Goal: Task Accomplishment & Management: Complete application form

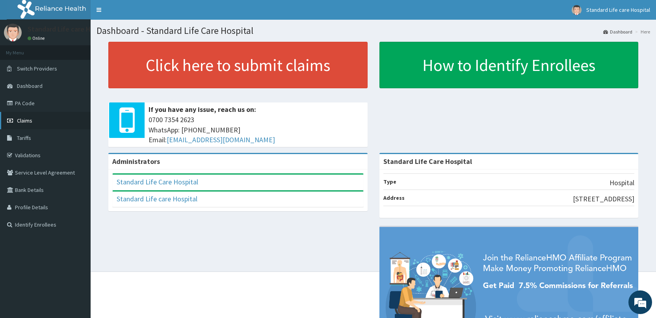
click at [32, 124] on link "Claims" at bounding box center [45, 120] width 91 height 17
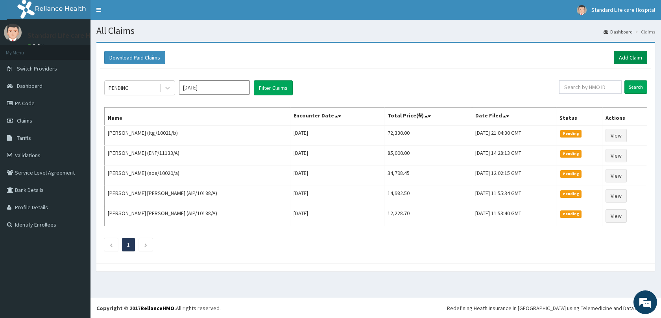
click at [634, 57] on link "Add Claim" at bounding box center [630, 57] width 33 height 13
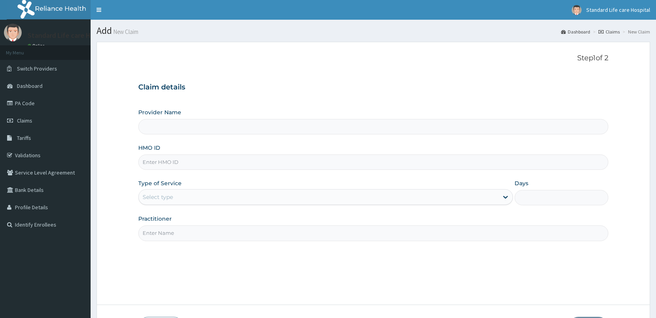
drag, startPoint x: 0, startPoint y: 0, endPoint x: 227, endPoint y: 163, distance: 279.1
click at [227, 163] on input "HMO ID" at bounding box center [373, 161] width 470 height 15
type input "Standard Life Care Hospital"
type input "BVC/10020/A"
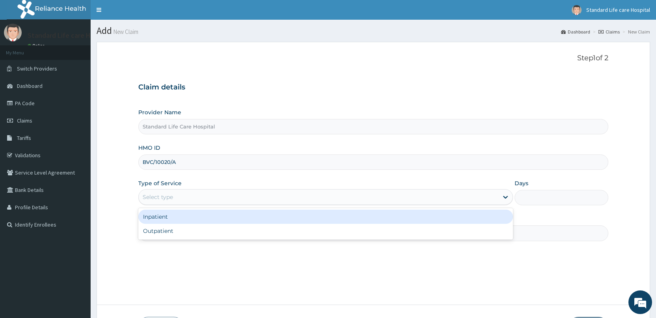
click at [237, 198] on div "Select type" at bounding box center [318, 197] width 359 height 13
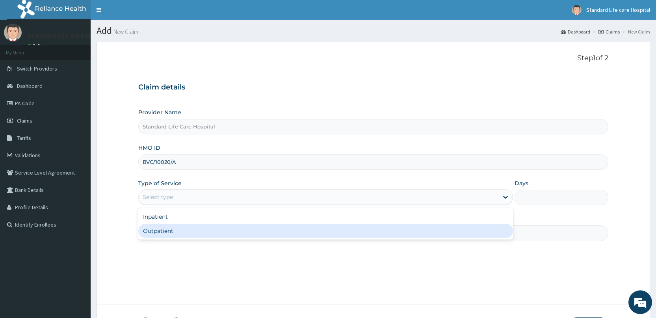
click at [219, 228] on div "Outpatient" at bounding box center [325, 231] width 374 height 14
type input "1"
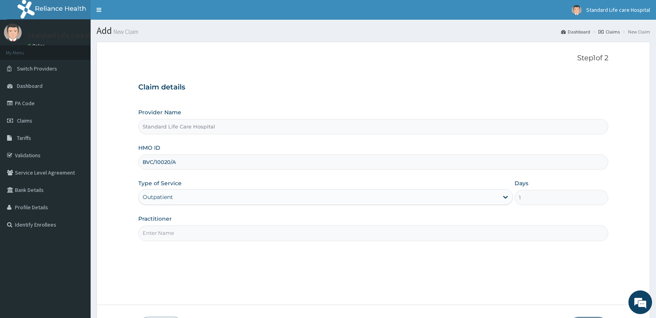
click at [242, 237] on input "Practitioner" at bounding box center [373, 232] width 470 height 15
type input "[PERSON_NAME]"
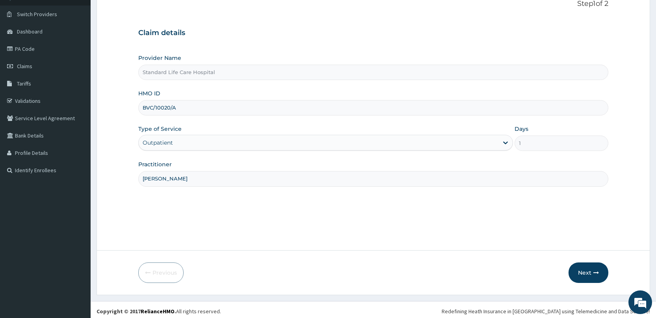
scroll to position [57, 0]
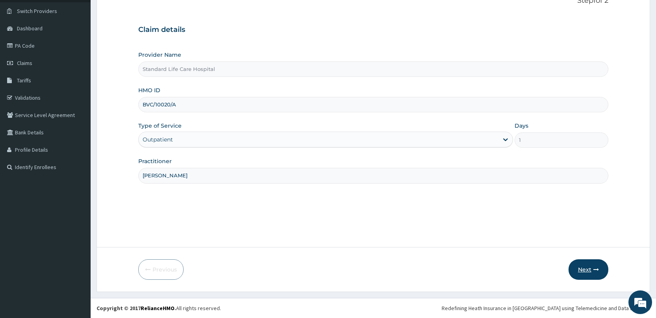
click at [587, 270] on button "Next" at bounding box center [588, 269] width 40 height 20
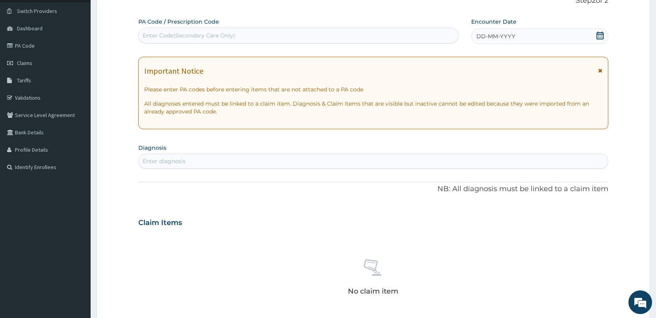
click at [594, 38] on div "DD-MM-YYYY" at bounding box center [539, 36] width 137 height 16
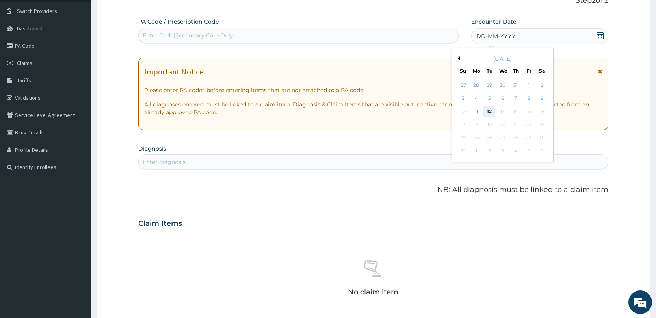
click at [485, 110] on div "12" at bounding box center [489, 112] width 12 height 12
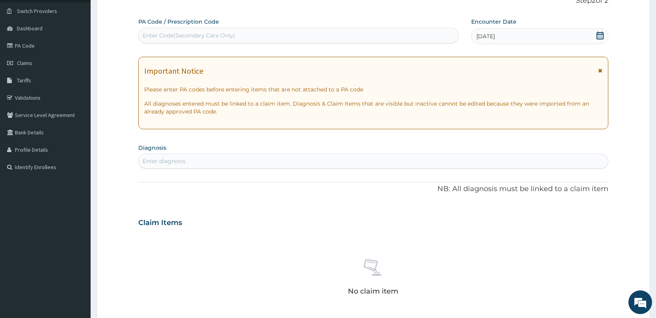
click at [351, 159] on div "Enter diagnosis" at bounding box center [373, 161] width 469 height 13
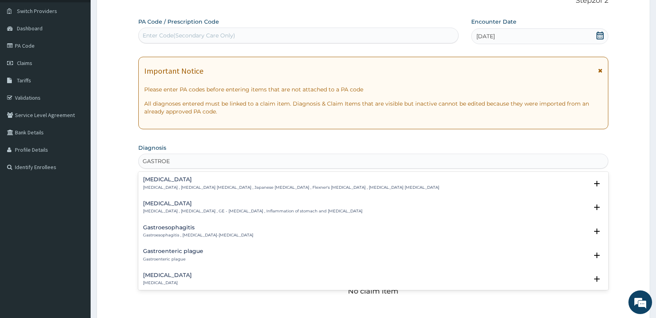
type input "GASTROEN"
click at [251, 210] on p "[MEDICAL_DATA] , [MEDICAL_DATA] , GE - [MEDICAL_DATA] , Inflammation of stomach…" at bounding box center [252, 211] width 219 height 6
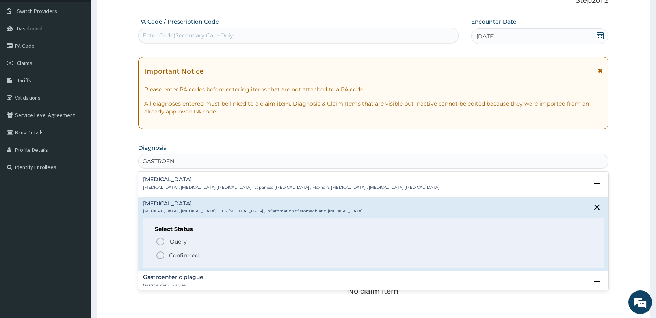
click at [176, 258] on p "Confirmed" at bounding box center [184, 255] width 30 height 8
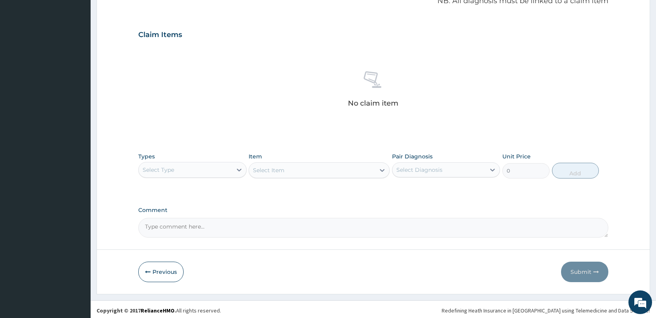
scroll to position [250, 0]
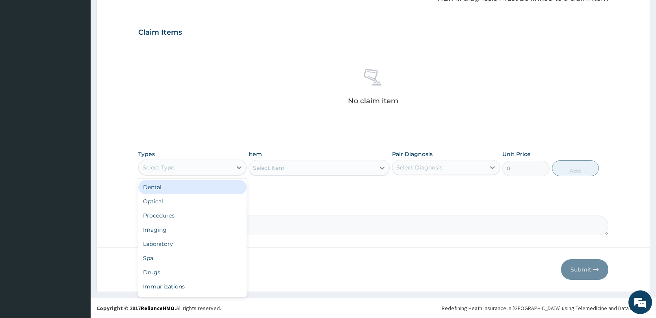
click at [206, 166] on div "Select Type" at bounding box center [185, 167] width 93 height 13
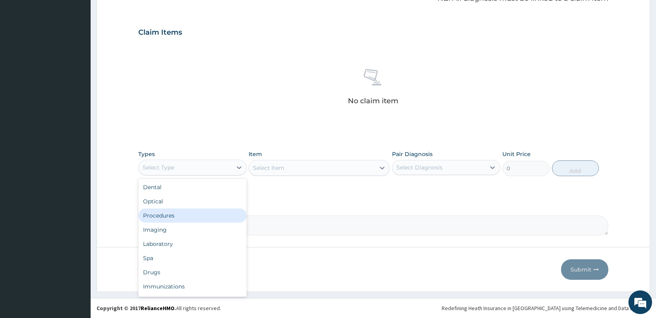
click at [162, 219] on div "Procedures" at bounding box center [192, 215] width 108 height 14
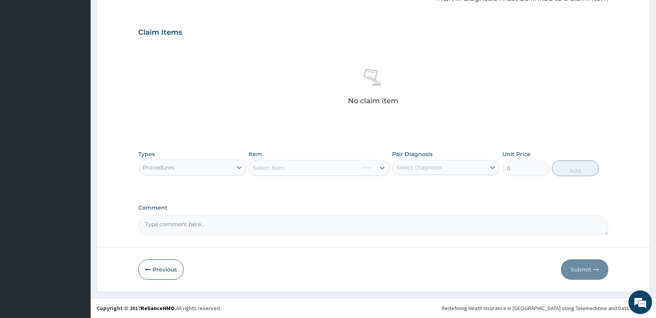
click at [306, 172] on div "Select Item" at bounding box center [318, 168] width 141 height 16
click at [223, 168] on div "Procedures" at bounding box center [185, 167] width 93 height 13
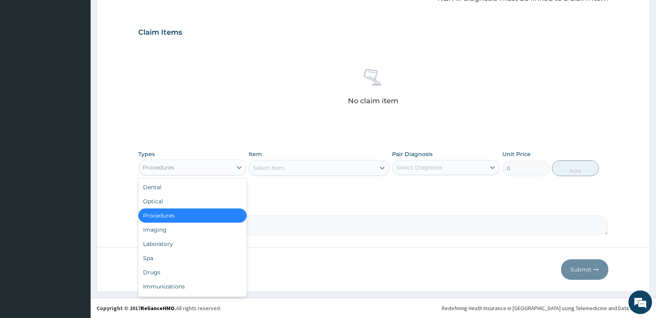
click at [190, 215] on div "Procedures" at bounding box center [192, 215] width 108 height 14
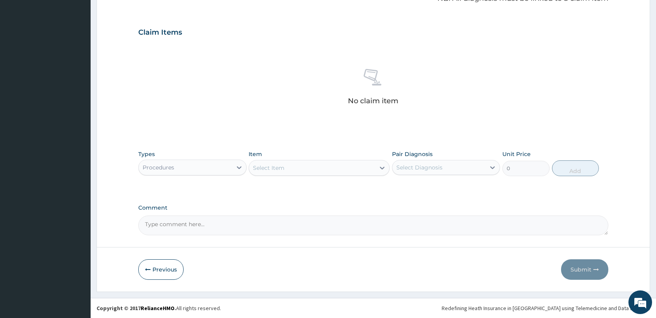
click at [336, 167] on div "Select Item" at bounding box center [312, 167] width 126 height 13
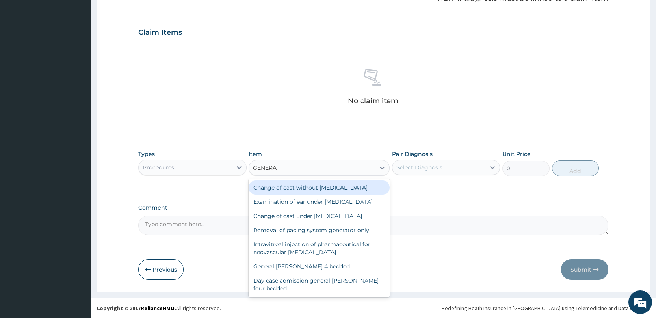
type input "GENERAL"
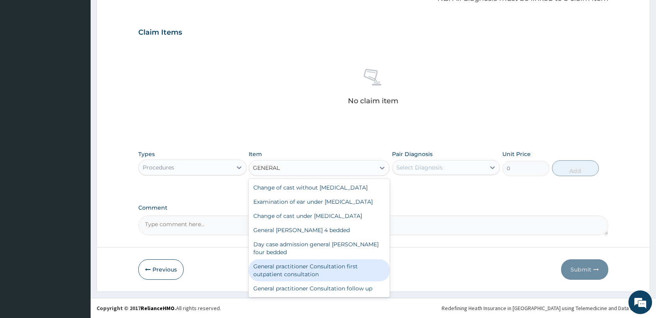
click at [346, 273] on div "General practitioner Consultation first outpatient consultation" at bounding box center [318, 270] width 141 height 22
type input "3000"
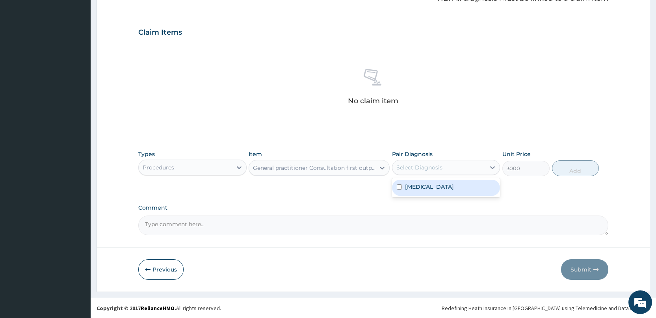
click at [455, 170] on div "Select Diagnosis" at bounding box center [438, 167] width 93 height 13
click at [460, 185] on div "[MEDICAL_DATA]" at bounding box center [446, 188] width 108 height 16
checkbox input "true"
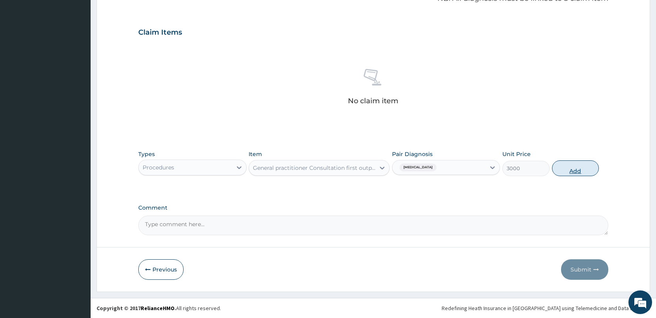
click at [559, 169] on button "Add" at bounding box center [575, 168] width 47 height 16
type input "0"
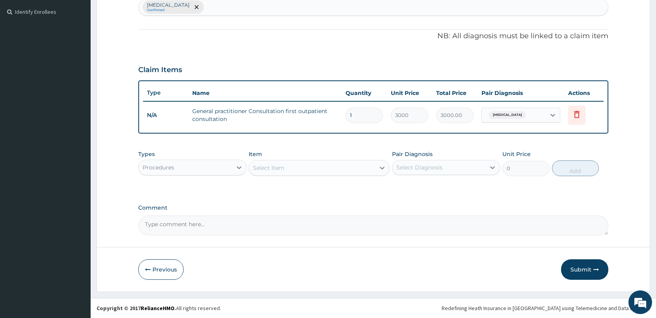
click at [293, 166] on div "Select Item" at bounding box center [312, 167] width 126 height 13
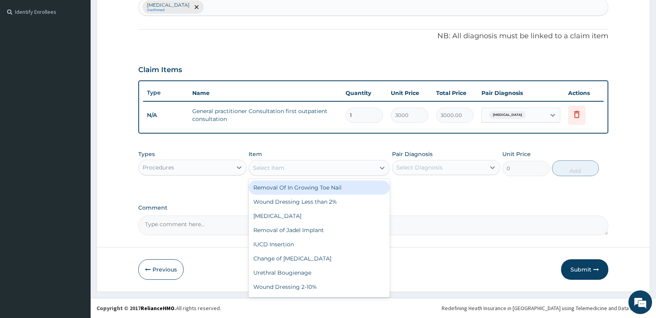
click at [200, 163] on div "Procedures" at bounding box center [185, 167] width 93 height 13
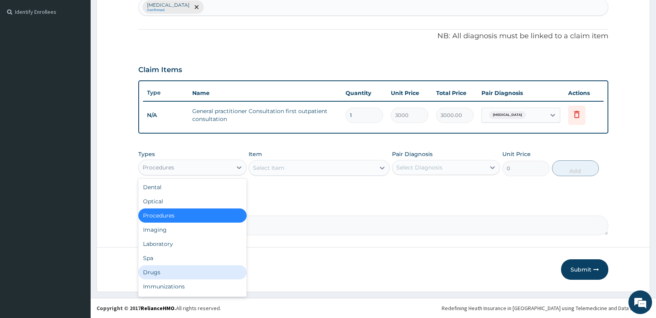
click at [178, 271] on div "Drugs" at bounding box center [192, 272] width 108 height 14
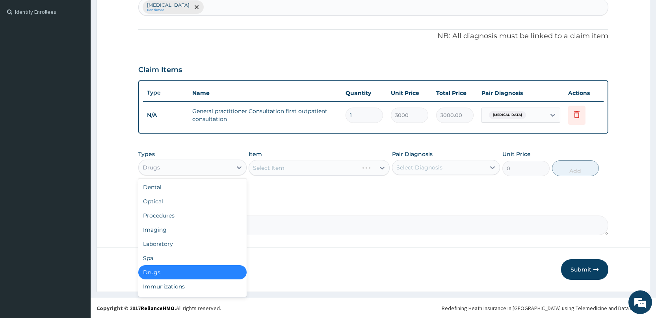
click at [206, 166] on div "Drugs" at bounding box center [185, 167] width 93 height 13
click at [190, 221] on div "Procedures" at bounding box center [192, 215] width 108 height 14
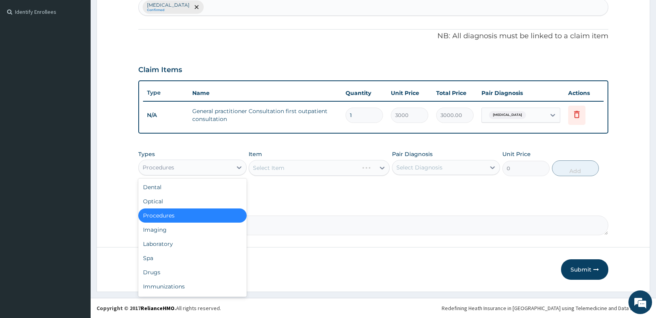
click at [210, 169] on div "Procedures" at bounding box center [185, 167] width 93 height 13
click at [190, 243] on div "Laboratory" at bounding box center [192, 244] width 108 height 14
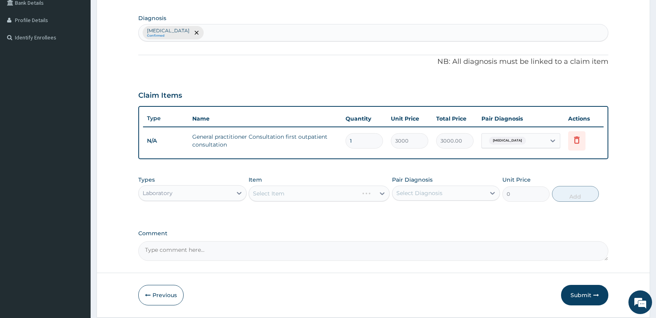
scroll to position [173, 0]
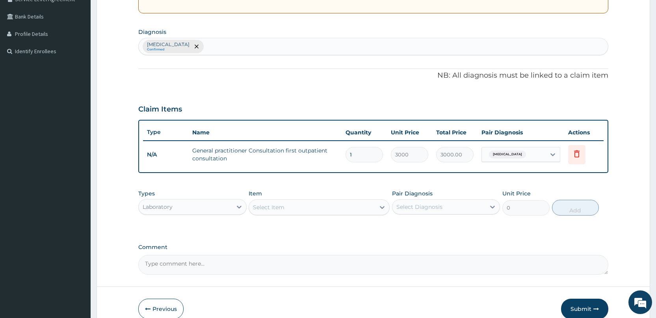
click at [241, 43] on div "[MEDICAL_DATA] Confirmed" at bounding box center [373, 46] width 469 height 17
click at [242, 42] on div "[MEDICAL_DATA] Confirmed" at bounding box center [373, 46] width 469 height 17
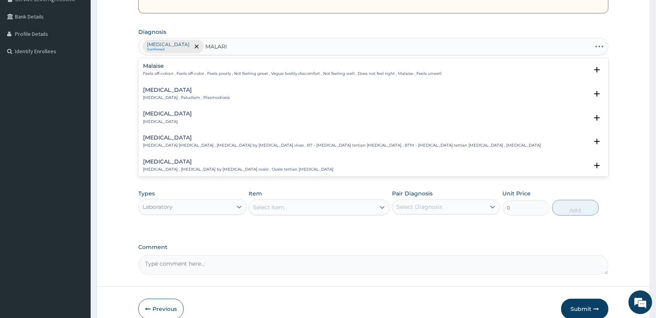
type input "[MEDICAL_DATA]"
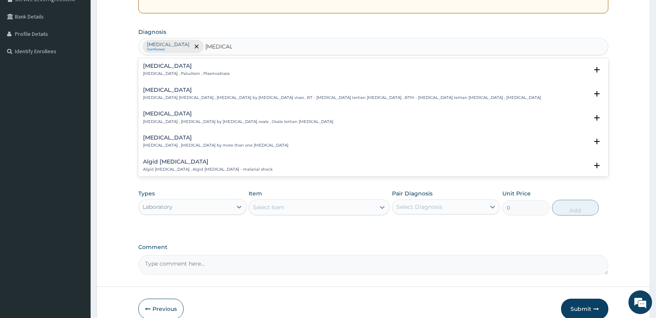
click at [219, 71] on div "[MEDICAL_DATA] [MEDICAL_DATA] , Paludism , Plasmodiosis" at bounding box center [373, 70] width 460 height 14
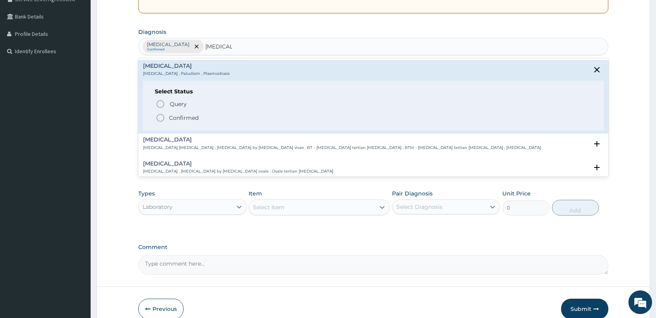
click at [200, 117] on span "Confirmed" at bounding box center [374, 117] width 436 height 9
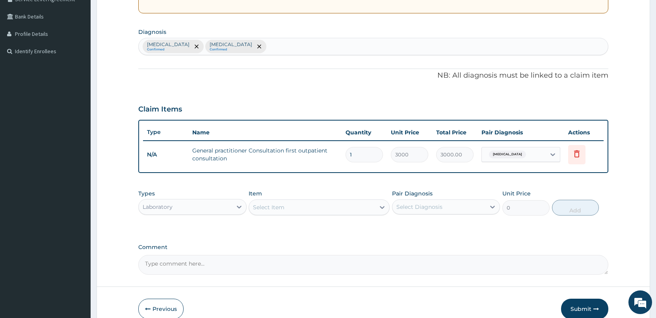
scroll to position [213, 0]
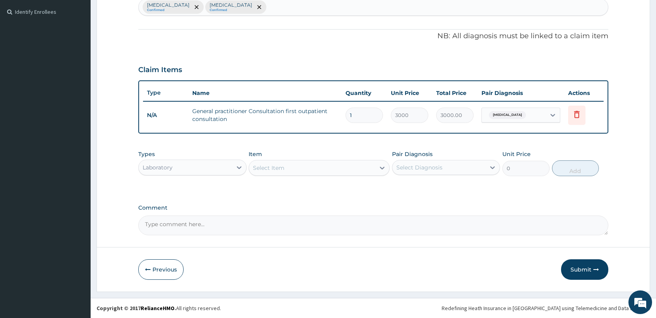
click at [334, 167] on div "Select Item" at bounding box center [312, 167] width 126 height 13
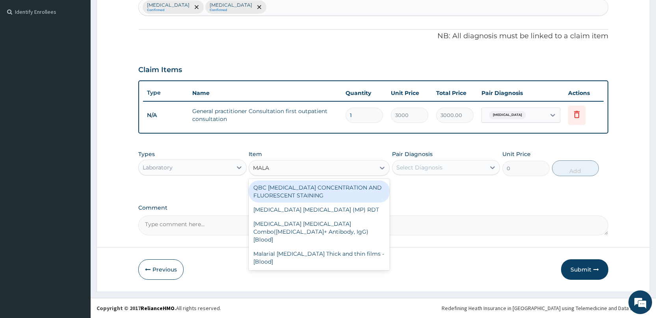
type input "MALAR"
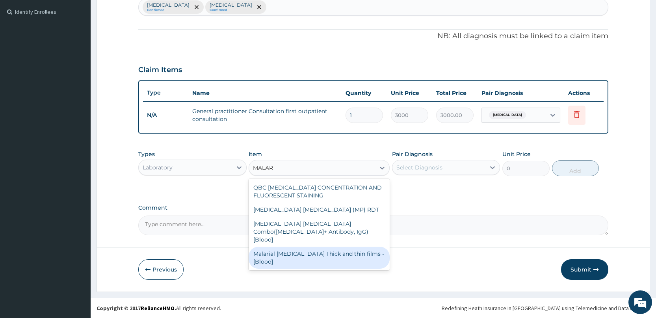
click at [366, 249] on div "Malarial [MEDICAL_DATA] Thick and thin films - [Blood]" at bounding box center [318, 257] width 141 height 22
type input "1500"
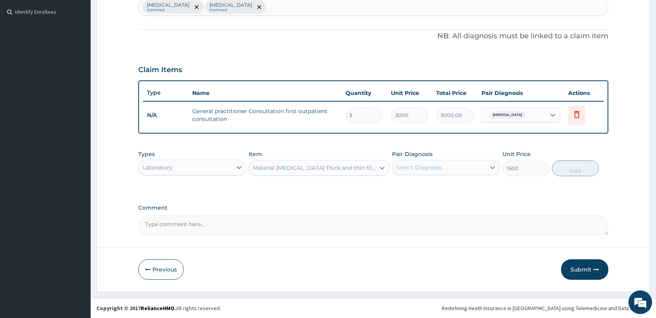
click at [429, 169] on div "Select Diagnosis" at bounding box center [419, 167] width 46 height 8
click at [444, 202] on div "[MEDICAL_DATA]" at bounding box center [446, 204] width 108 height 16
checkbox input "true"
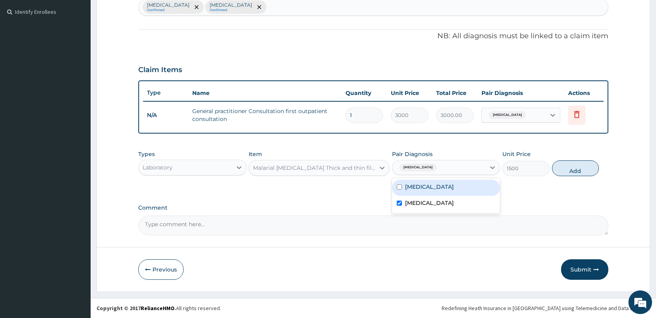
click at [445, 192] on div "[MEDICAL_DATA]" at bounding box center [446, 188] width 108 height 16
checkbox input "true"
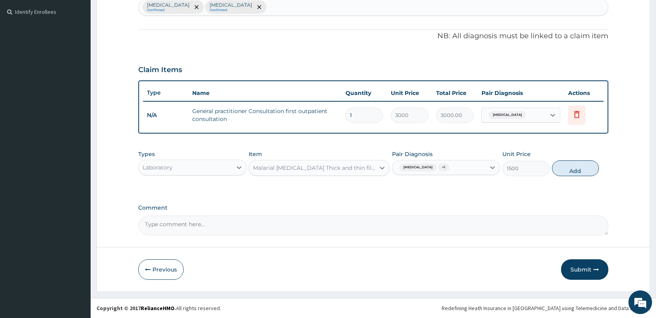
click at [572, 171] on button "Add" at bounding box center [575, 168] width 47 height 16
type input "0"
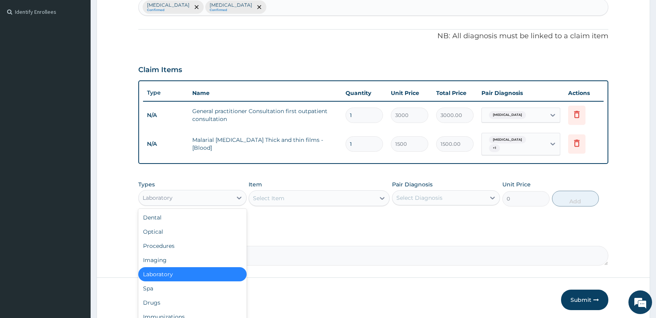
click at [204, 193] on div "Laboratory" at bounding box center [185, 197] width 93 height 13
click at [303, 195] on div "Select Item" at bounding box center [312, 198] width 126 height 13
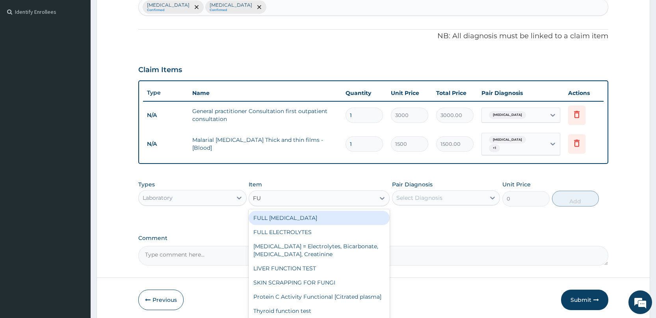
type input "F"
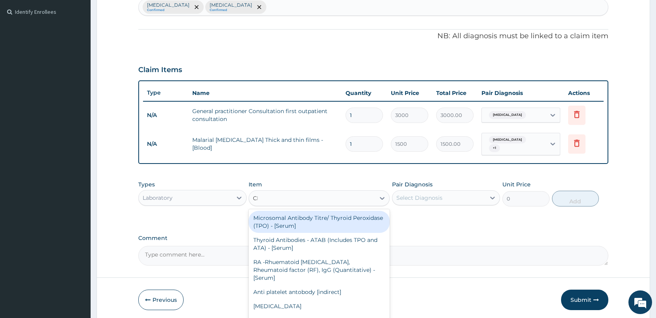
type input "CBC"
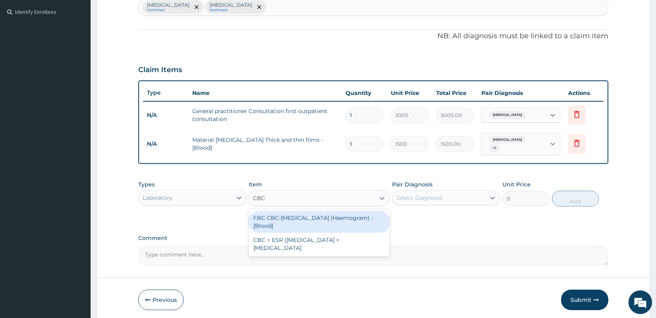
drag, startPoint x: 308, startPoint y: 219, endPoint x: 315, endPoint y: 224, distance: 9.4
click at [308, 219] on div "FBC CBC-[MEDICAL_DATA] (Haemogram) - [Blood]" at bounding box center [318, 222] width 141 height 22
type input "3000"
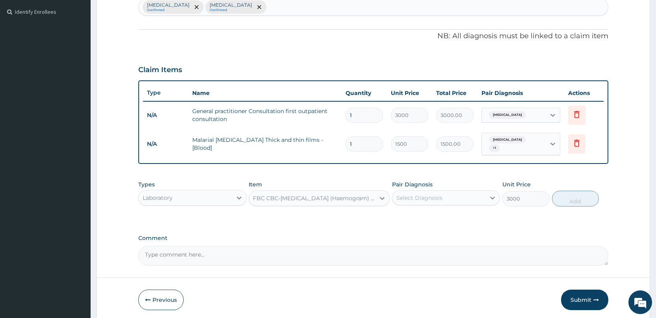
click at [463, 197] on div "Select Diagnosis" at bounding box center [438, 197] width 93 height 13
drag, startPoint x: 462, startPoint y: 215, endPoint x: 464, endPoint y: 221, distance: 6.6
click at [462, 215] on div "[MEDICAL_DATA]" at bounding box center [446, 218] width 108 height 16
checkbox input "true"
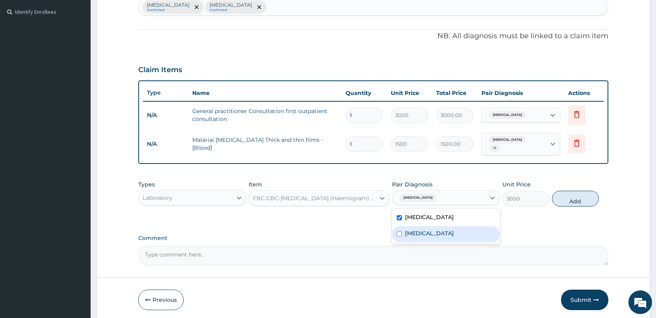
click at [468, 234] on div "[MEDICAL_DATA]" at bounding box center [446, 234] width 108 height 16
checkbox input "true"
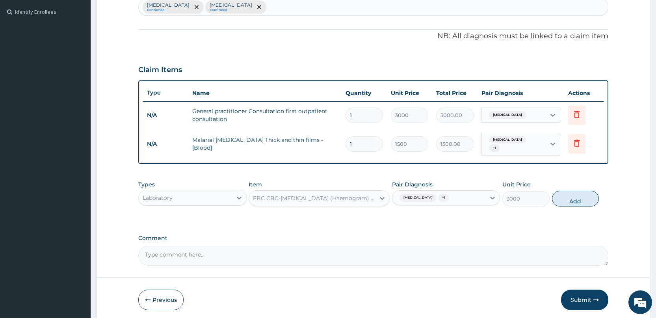
click at [586, 194] on button "Add" at bounding box center [575, 199] width 47 height 16
type input "0"
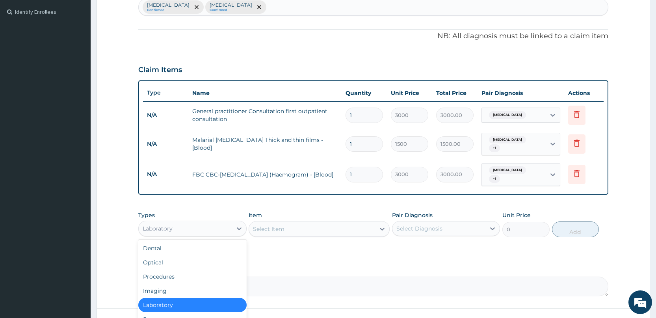
click at [208, 222] on div "Laboratory" at bounding box center [185, 228] width 93 height 13
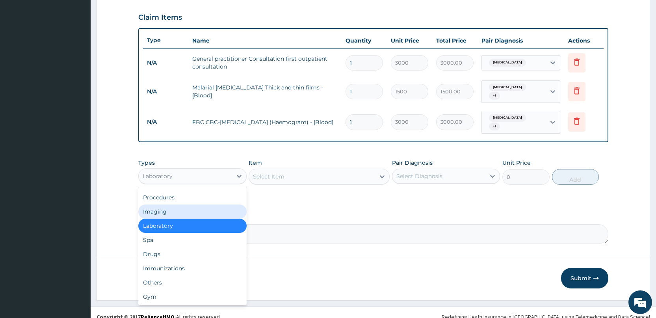
scroll to position [267, 0]
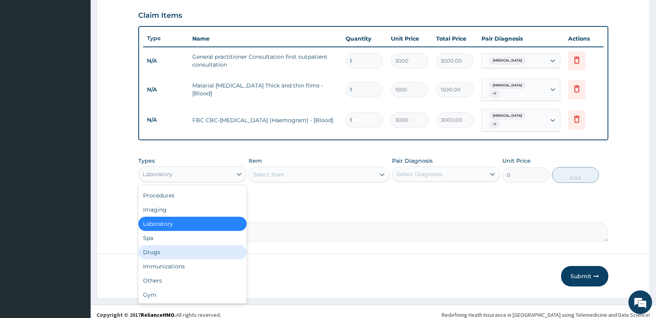
click at [157, 248] on div "Drugs" at bounding box center [192, 252] width 108 height 14
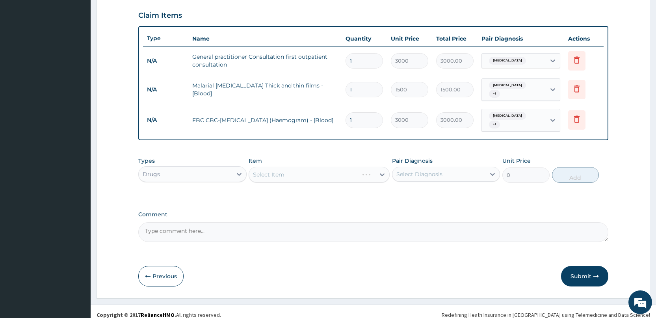
click at [472, 168] on div "Select Diagnosis" at bounding box center [438, 174] width 93 height 13
drag, startPoint x: 464, startPoint y: 182, endPoint x: 459, endPoint y: 191, distance: 9.5
click at [463, 186] on div "[MEDICAL_DATA]" at bounding box center [446, 194] width 108 height 16
checkbox input "true"
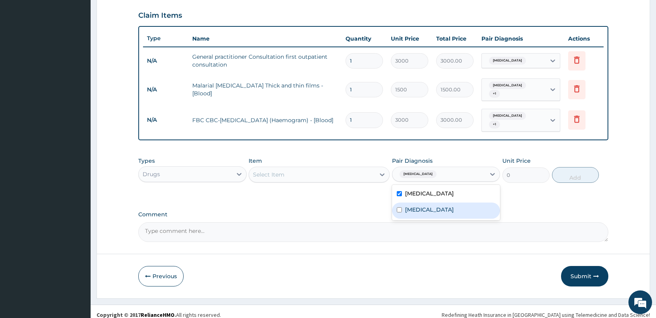
click at [456, 202] on div "[MEDICAL_DATA]" at bounding box center [446, 210] width 108 height 16
checkbox input "true"
click at [293, 168] on div "Select Item" at bounding box center [312, 174] width 126 height 13
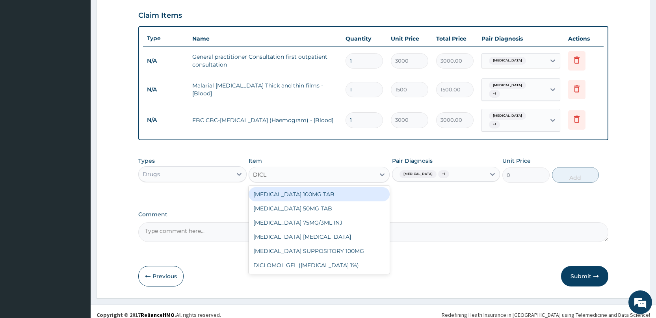
type input "DICLO"
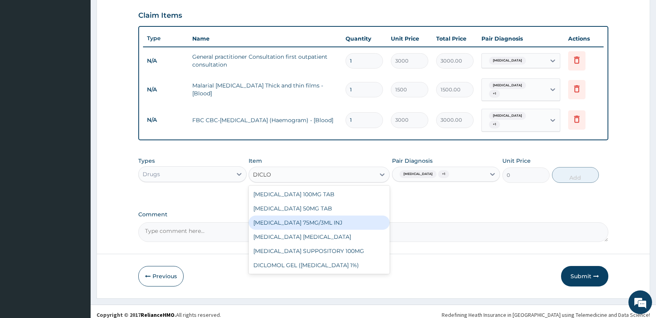
click at [264, 219] on div "[MEDICAL_DATA] 75MG/3ML INJ" at bounding box center [318, 222] width 141 height 14
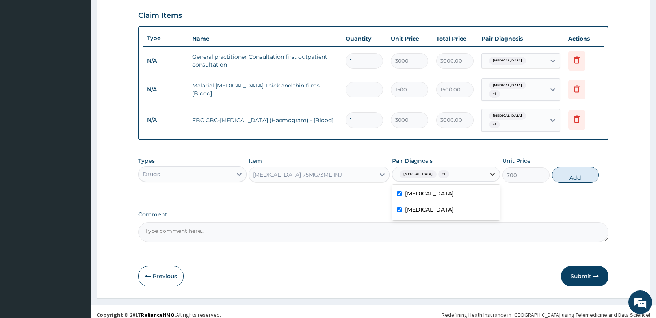
click at [495, 170] on icon at bounding box center [492, 174] width 8 height 8
click at [489, 170] on icon at bounding box center [492, 174] width 8 height 8
click at [569, 169] on button "Add" at bounding box center [575, 175] width 47 height 16
type input "0"
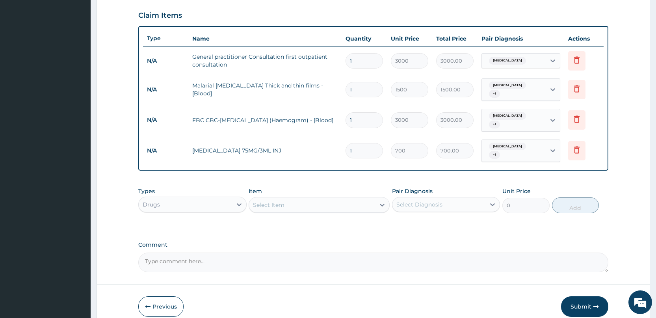
click at [316, 198] on div "Select Item" at bounding box center [312, 204] width 126 height 13
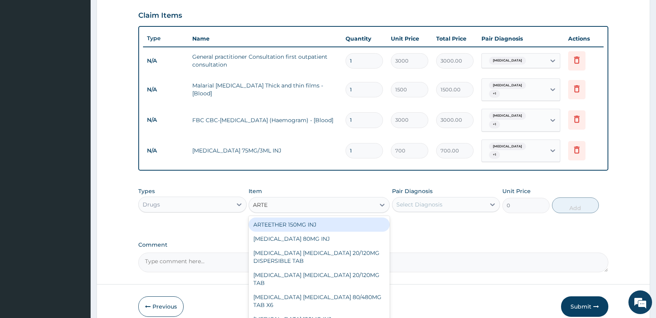
type input "ARTEM"
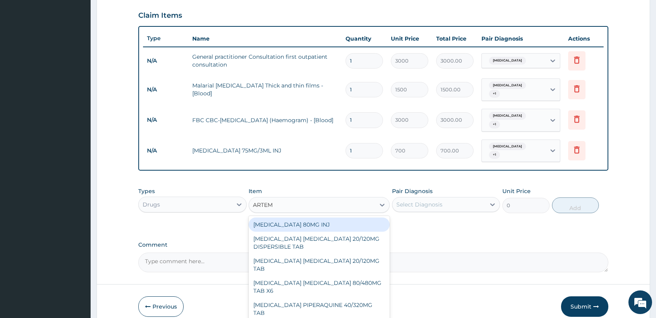
click at [322, 217] on div "[MEDICAL_DATA] 80MG INJ" at bounding box center [318, 224] width 141 height 14
type input "1400"
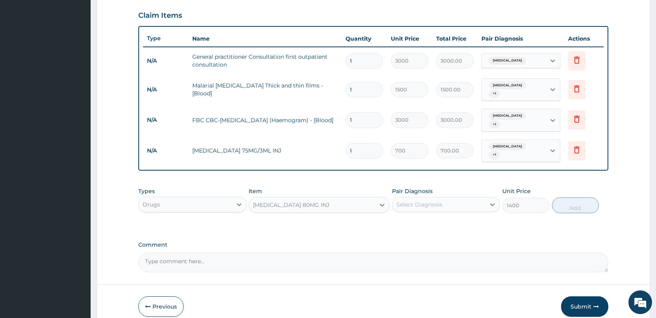
click at [419, 200] on div "Select Diagnosis" at bounding box center [419, 204] width 46 height 8
click at [430, 220] on label "[MEDICAL_DATA]" at bounding box center [429, 224] width 49 height 8
click at [430, 222] on div "[MEDICAL_DATA]" at bounding box center [446, 225] width 108 height 16
checkbox input "false"
click at [434, 233] on div "[MEDICAL_DATA]" at bounding box center [446, 241] width 108 height 16
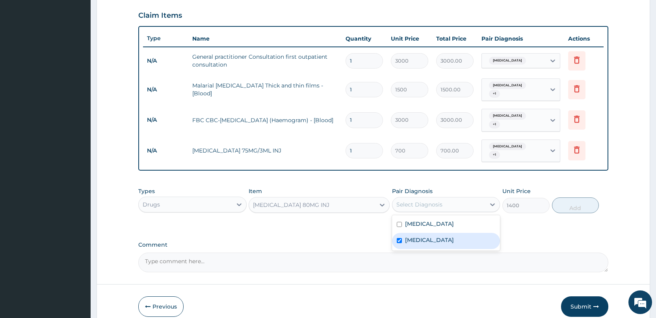
checkbox input "true"
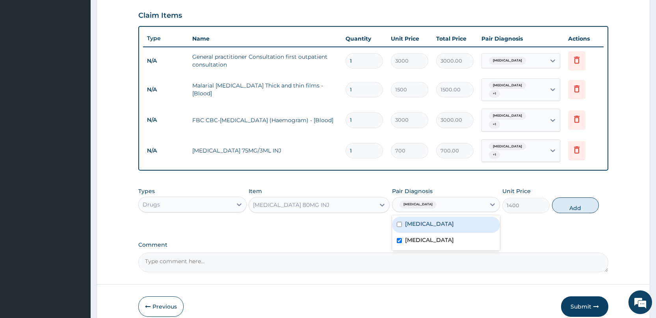
click at [436, 220] on label "[MEDICAL_DATA]" at bounding box center [429, 224] width 49 height 8
checkbox input "true"
click at [580, 197] on button "Add" at bounding box center [575, 205] width 47 height 16
type input "0"
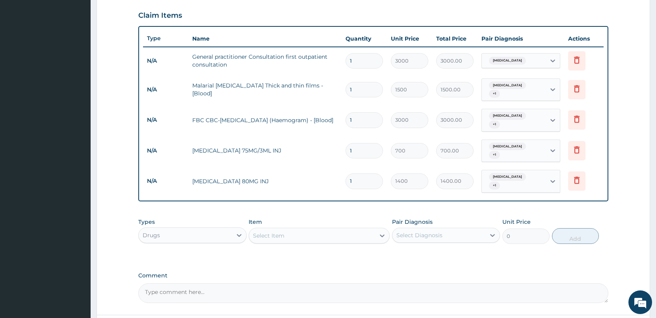
type input "0.00"
type input "2"
type input "2800.00"
type input "2"
click at [335, 229] on div "Select Item" at bounding box center [312, 235] width 126 height 13
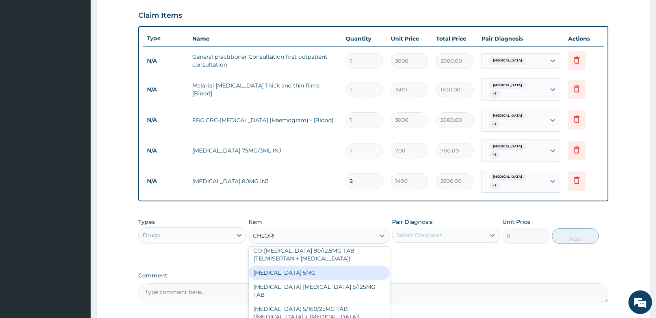
scroll to position [83, 0]
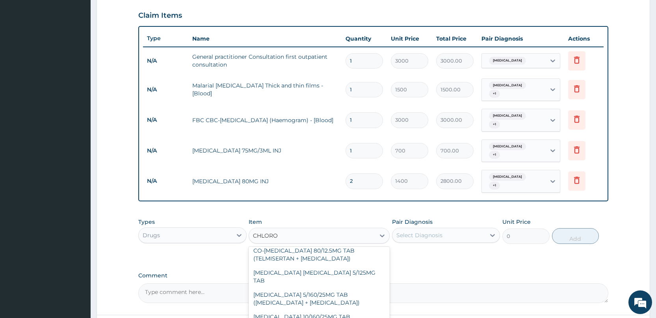
type input "CHLOROQ"
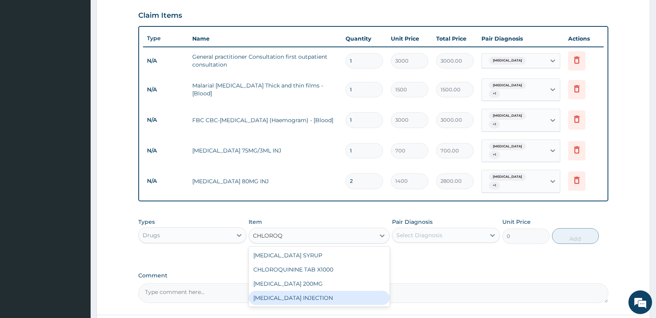
click at [273, 291] on div "[MEDICAL_DATA] INJECTION" at bounding box center [318, 298] width 141 height 14
type input "1000"
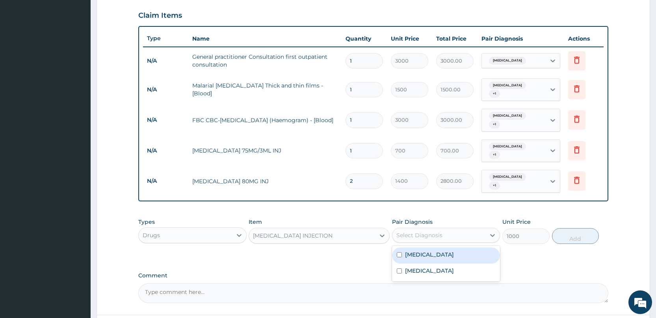
click at [431, 231] on div "Select Diagnosis" at bounding box center [419, 235] width 46 height 8
click at [432, 247] on div "[MEDICAL_DATA]" at bounding box center [446, 255] width 108 height 16
checkbox input "true"
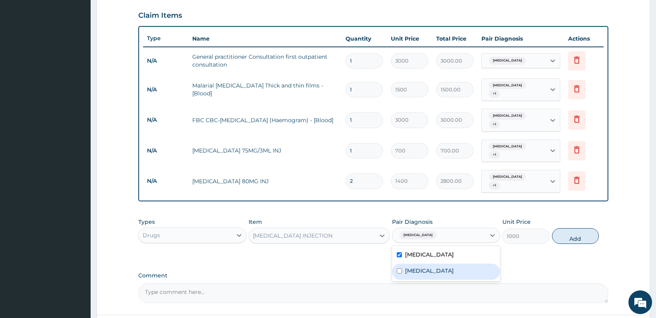
click at [433, 263] on div "[MEDICAL_DATA]" at bounding box center [446, 271] width 108 height 16
checkbox input "true"
click at [564, 228] on button "Add" at bounding box center [575, 236] width 47 height 16
type input "0"
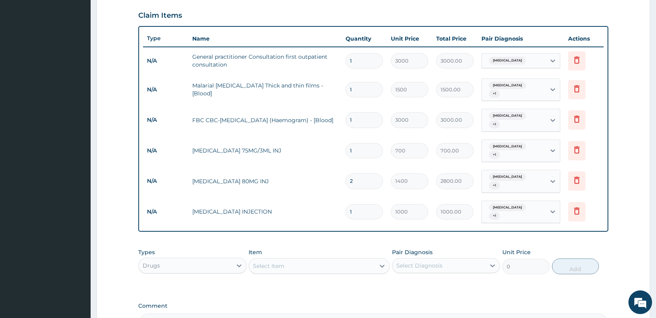
click at [277, 262] on div "Select Item" at bounding box center [268, 266] width 31 height 8
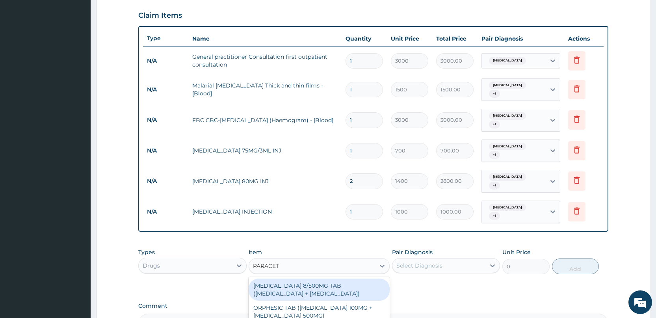
type input "PARACETA"
drag, startPoint x: 320, startPoint y: 276, endPoint x: 326, endPoint y: 276, distance: 5.2
click at [320, 278] on div "[MEDICAL_DATA] 8/500MG TAB ([MEDICAL_DATA] + [MEDICAL_DATA])" at bounding box center [318, 289] width 141 height 22
type input "189"
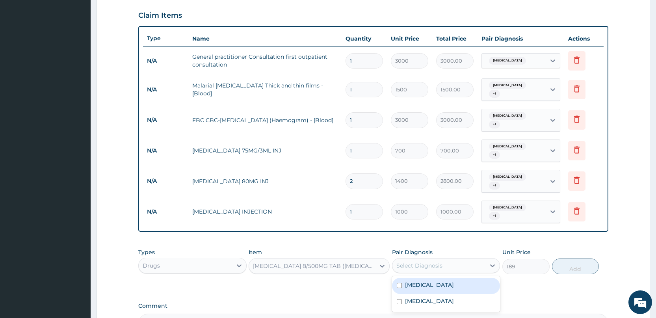
click at [439, 261] on div "Select Diagnosis" at bounding box center [419, 265] width 46 height 8
click at [441, 281] on label "[MEDICAL_DATA]" at bounding box center [429, 285] width 49 height 8
checkbox input "true"
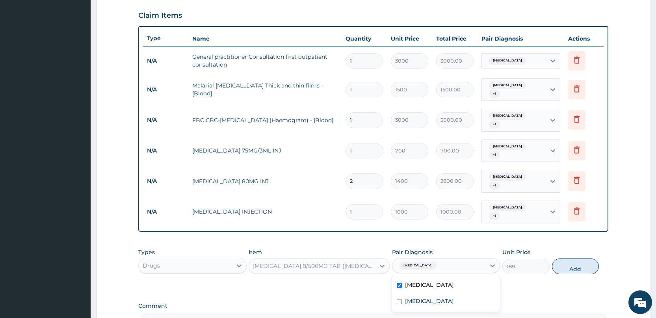
drag, startPoint x: 440, startPoint y: 274, endPoint x: 440, endPoint y: 279, distance: 5.1
click at [440, 279] on div "[MEDICAL_DATA] [MEDICAL_DATA]" at bounding box center [446, 293] width 108 height 35
click at [437, 294] on div "[MEDICAL_DATA]" at bounding box center [446, 302] width 108 height 16
checkbox input "true"
click at [578, 258] on button "Add" at bounding box center [575, 266] width 47 height 16
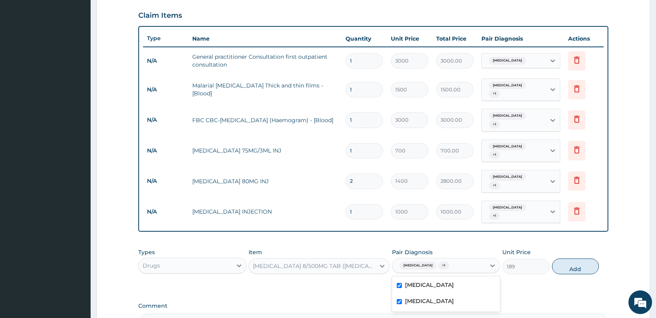
type input "0"
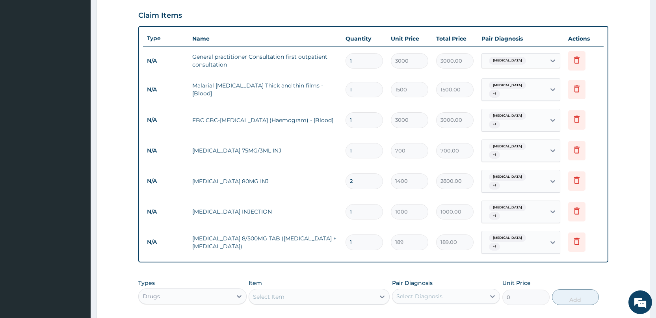
type input "15"
type input "2835.00"
type input "15"
click at [280, 293] on div "Select Item" at bounding box center [268, 297] width 31 height 8
type input "AMOX"
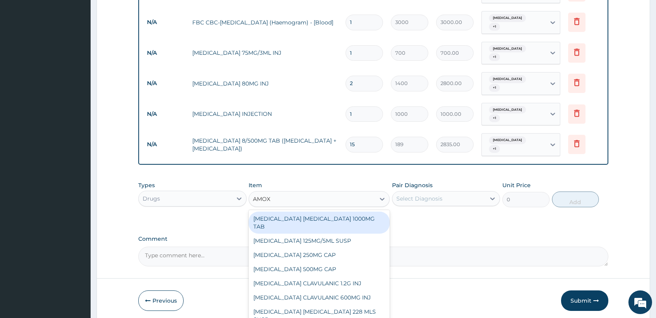
scroll to position [376, 0]
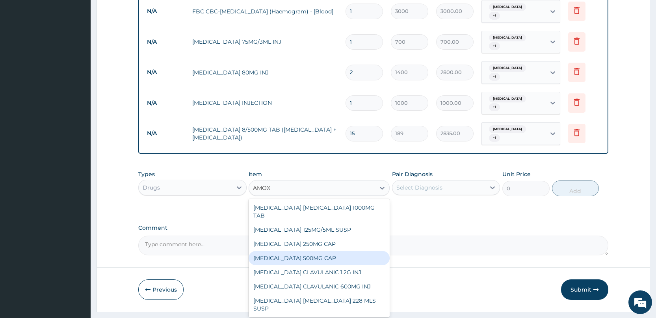
click at [302, 251] on div "[MEDICAL_DATA] 500MG CAP" at bounding box center [318, 258] width 141 height 14
type input "35"
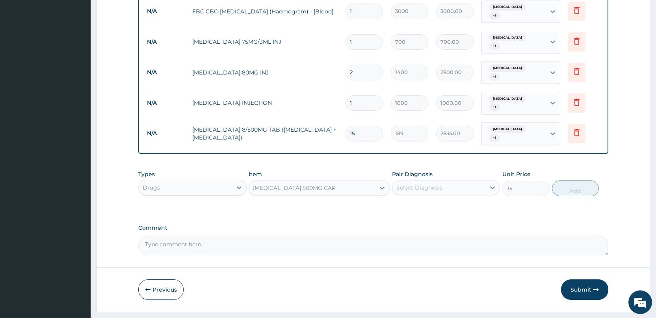
click at [422, 183] on div "Select Diagnosis" at bounding box center [419, 187] width 46 height 8
click at [426, 203] on label "[MEDICAL_DATA]" at bounding box center [429, 207] width 49 height 8
checkbox input "true"
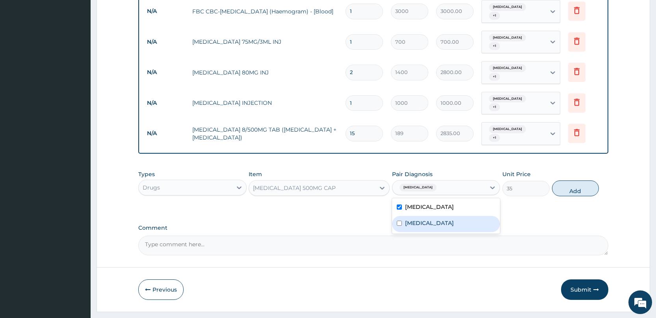
click at [432, 216] on div "[MEDICAL_DATA]" at bounding box center [446, 224] width 108 height 16
checkbox input "true"
click at [567, 180] on button "Add" at bounding box center [575, 188] width 47 height 16
type input "0"
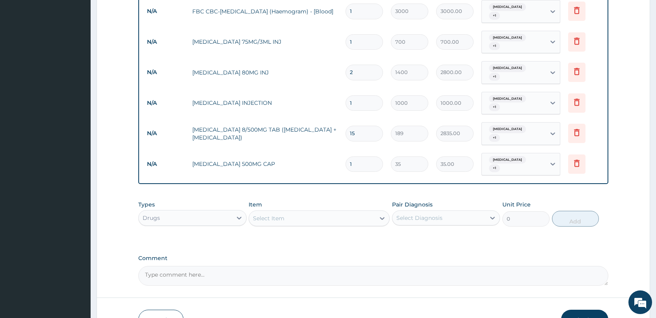
type input "15"
type input "525.00"
type input "15"
click at [301, 212] on div "Select Item" at bounding box center [312, 218] width 126 height 13
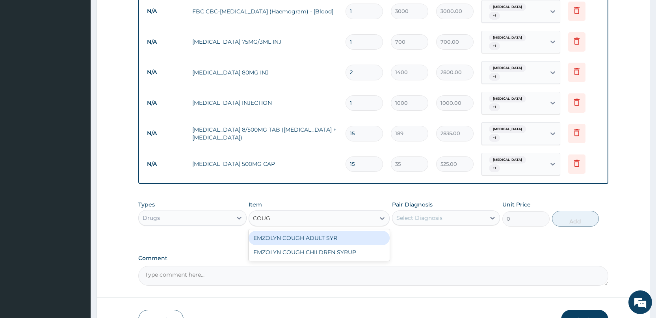
type input "COUGH"
click at [305, 231] on div "EMZOLYN COUGH ADULT SYR" at bounding box center [318, 238] width 141 height 14
type input "735"
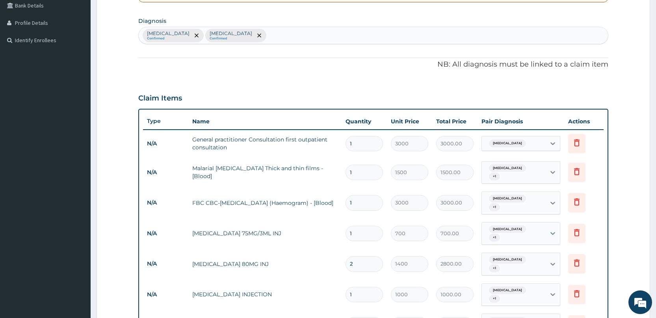
scroll to position [139, 0]
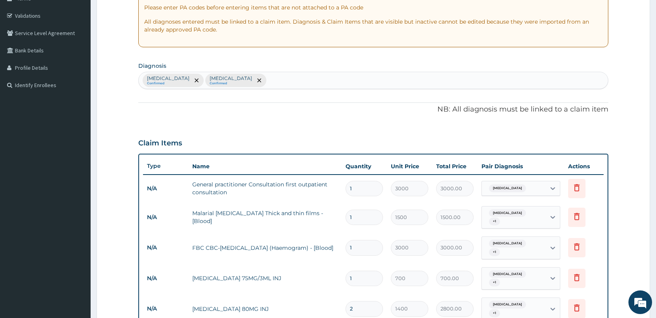
click at [344, 77] on div "[MEDICAL_DATA] Confirmed [MEDICAL_DATA] Confirmed" at bounding box center [373, 80] width 469 height 17
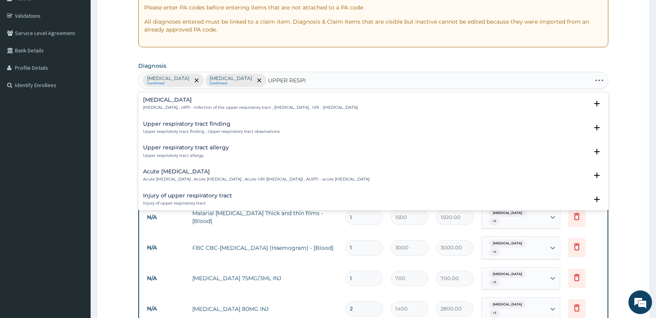
type input "UPPER RESPIR"
click at [174, 100] on h4 "[MEDICAL_DATA]" at bounding box center [250, 100] width 215 height 6
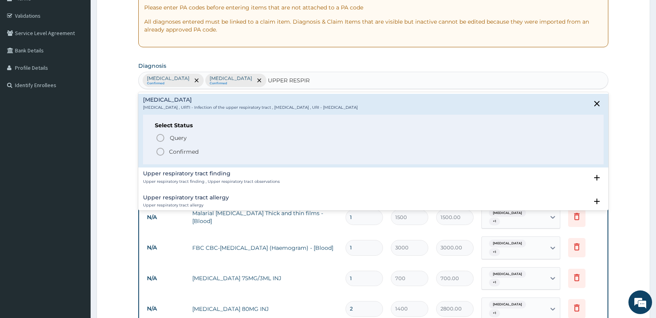
click at [164, 150] on icon "status option filled" at bounding box center [160, 151] width 9 height 9
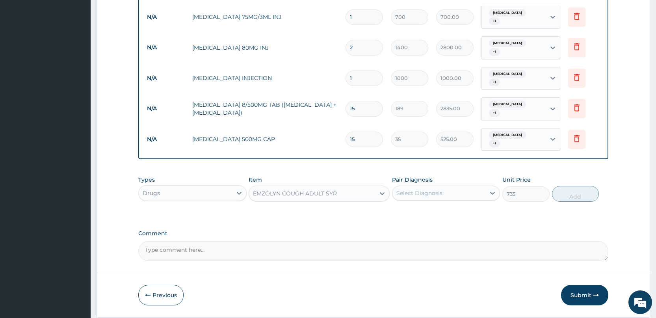
scroll to position [403, 0]
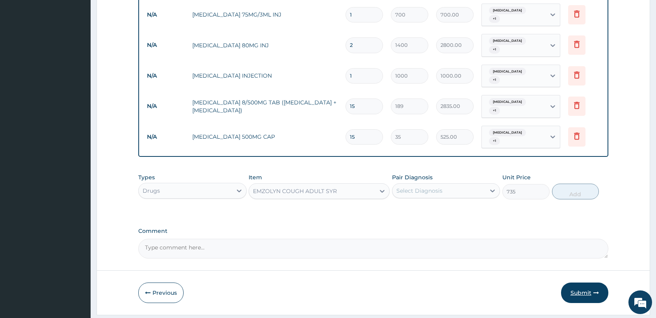
click at [585, 282] on button "Submit" at bounding box center [584, 292] width 47 height 20
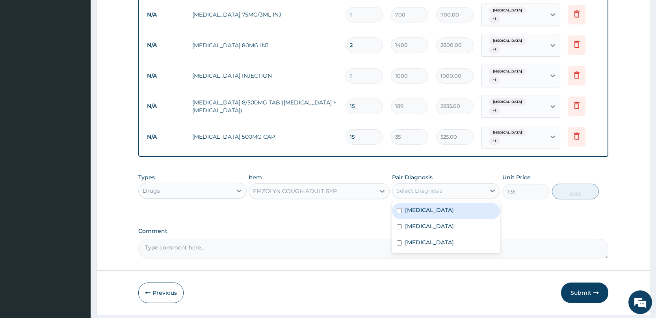
click at [475, 184] on div "Select Diagnosis" at bounding box center [438, 190] width 93 height 13
drag, startPoint x: 473, startPoint y: 188, endPoint x: 495, endPoint y: 179, distance: 23.3
click at [479, 203] on div "[MEDICAL_DATA]" at bounding box center [446, 211] width 108 height 16
checkbox input "true"
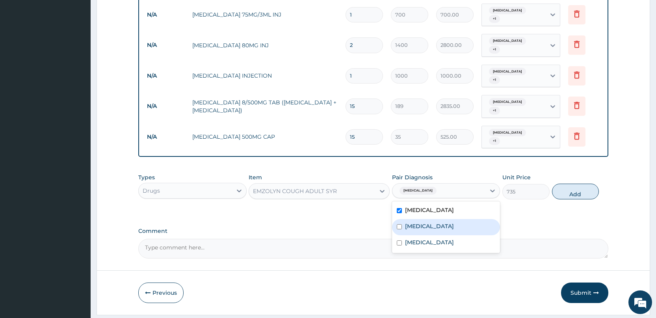
drag, startPoint x: 410, startPoint y: 202, endPoint x: 415, endPoint y: 217, distance: 14.9
click at [413, 213] on div "[MEDICAL_DATA] [MEDICAL_DATA] [MEDICAL_DATA]" at bounding box center [446, 227] width 108 height 52
click at [398, 224] on input "checkbox" at bounding box center [398, 226] width 5 height 5
checkbox input "true"
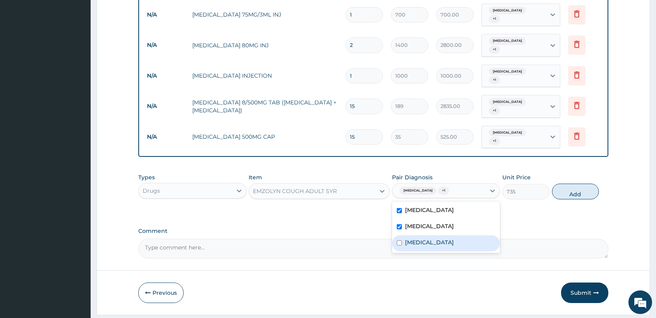
click at [401, 240] on input "checkbox" at bounding box center [398, 242] width 5 height 5
checkbox input "true"
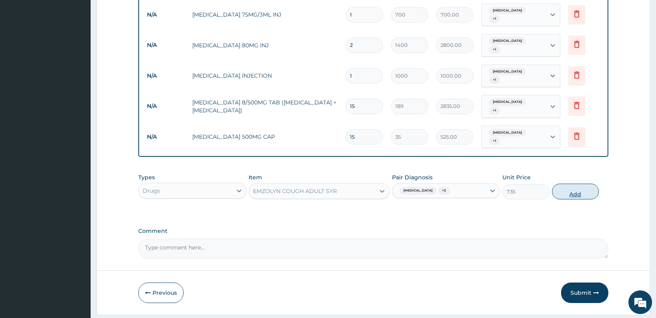
click at [567, 183] on button "Add" at bounding box center [575, 191] width 47 height 16
type input "0"
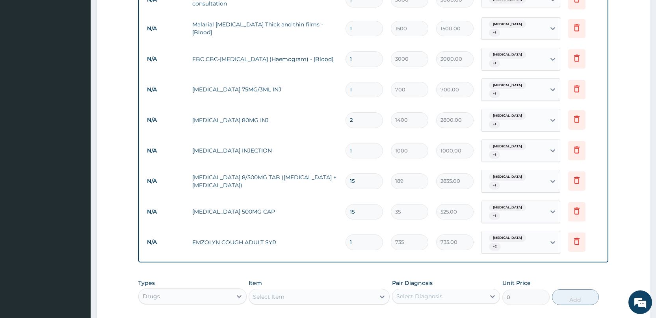
scroll to position [245, 0]
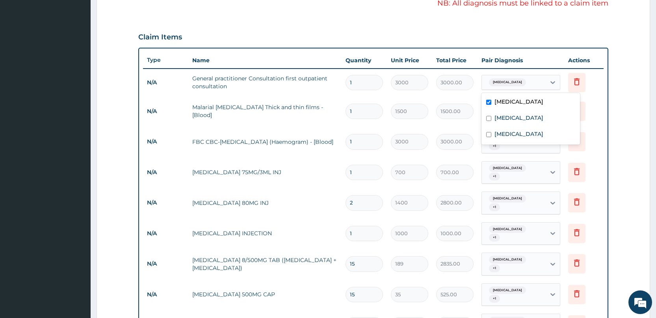
click at [519, 82] on span "[MEDICAL_DATA]" at bounding box center [507, 82] width 37 height 8
click at [519, 117] on div "[MEDICAL_DATA]" at bounding box center [530, 119] width 98 height 16
checkbox input "true"
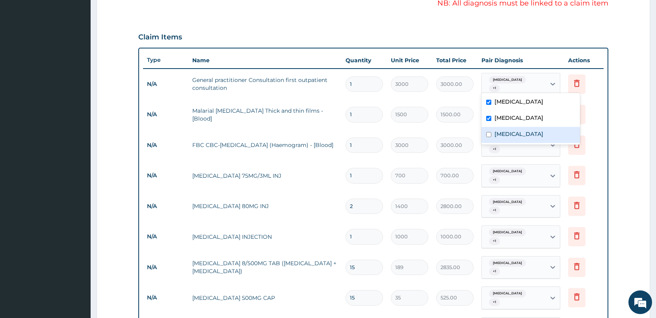
click at [520, 132] on label "[MEDICAL_DATA]" at bounding box center [518, 134] width 49 height 8
checkbox input "true"
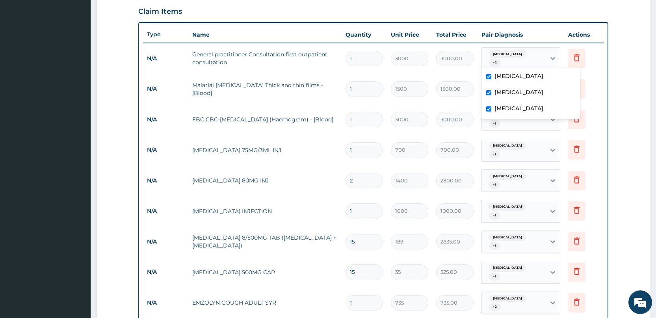
scroll to position [285, 0]
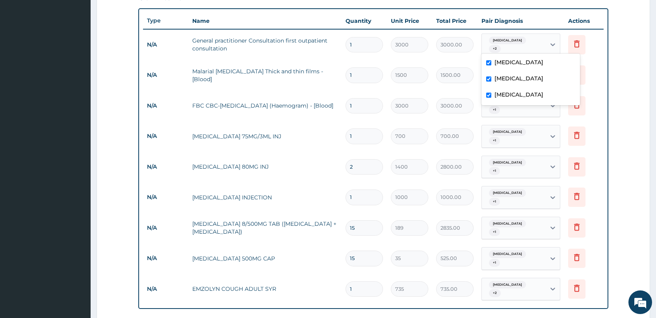
click at [514, 128] on span "[MEDICAL_DATA]" at bounding box center [507, 132] width 37 height 8
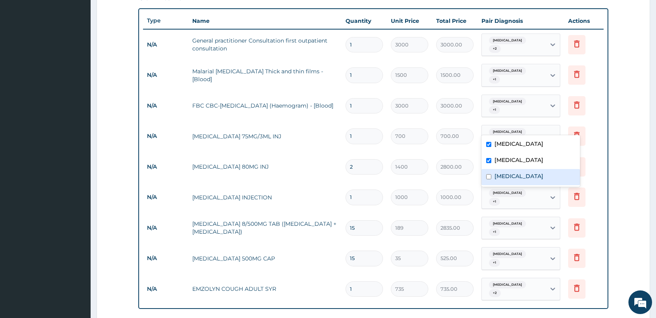
click at [503, 179] on label "[MEDICAL_DATA]" at bounding box center [518, 176] width 49 height 8
checkbox input "true"
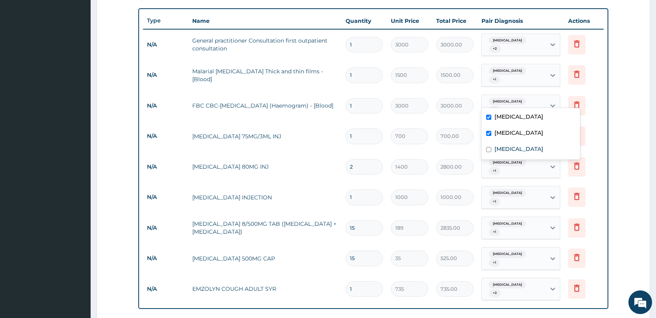
click at [506, 98] on span "[MEDICAL_DATA]" at bounding box center [507, 102] width 37 height 8
click at [511, 150] on label "[MEDICAL_DATA]" at bounding box center [518, 149] width 49 height 8
checkbox input "true"
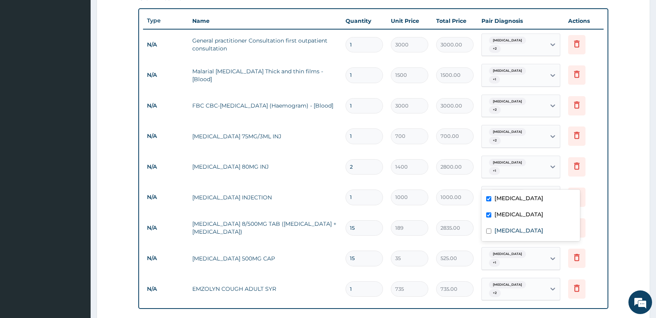
click at [517, 189] on span "[MEDICAL_DATA]" at bounding box center [507, 193] width 37 height 8
click at [516, 226] on label "[MEDICAL_DATA]" at bounding box center [518, 230] width 49 height 8
checkbox input "true"
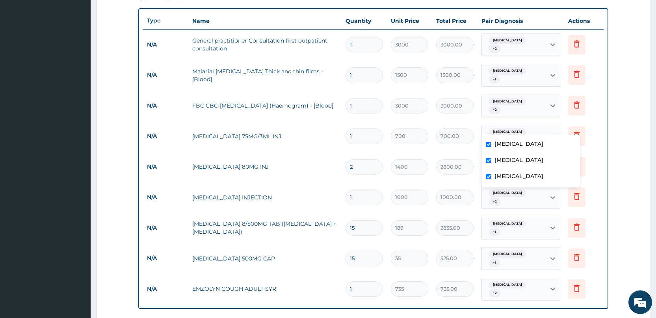
click at [509, 128] on span "[MEDICAL_DATA]" at bounding box center [507, 132] width 37 height 8
click at [509, 215] on td "[MEDICAL_DATA] + 1" at bounding box center [520, 228] width 87 height 31
click at [500, 159] on span "[MEDICAL_DATA]" at bounding box center [507, 163] width 37 height 8
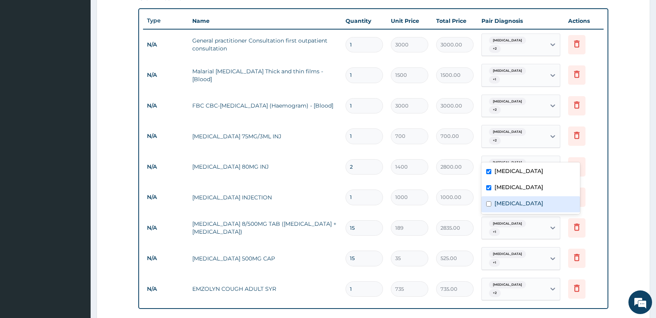
click at [517, 199] on label "[MEDICAL_DATA]" at bounding box center [518, 203] width 49 height 8
checkbox input "true"
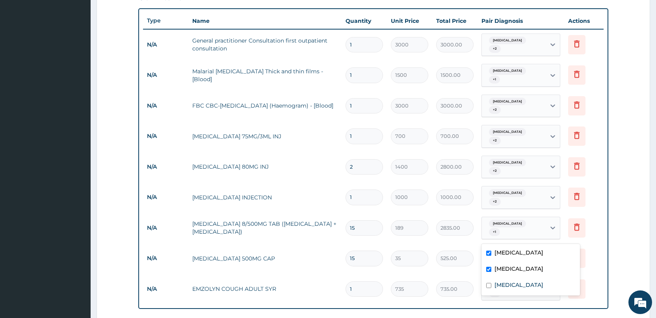
click at [510, 250] on span "[MEDICAL_DATA]" at bounding box center [507, 254] width 37 height 8
click at [513, 287] on label "[MEDICAL_DATA]" at bounding box center [518, 285] width 49 height 8
checkbox input "true"
click at [321, 250] on td "[MEDICAL_DATA] 500MG CAP" at bounding box center [264, 258] width 153 height 16
click at [494, 281] on span "[MEDICAL_DATA]" at bounding box center [507, 285] width 37 height 8
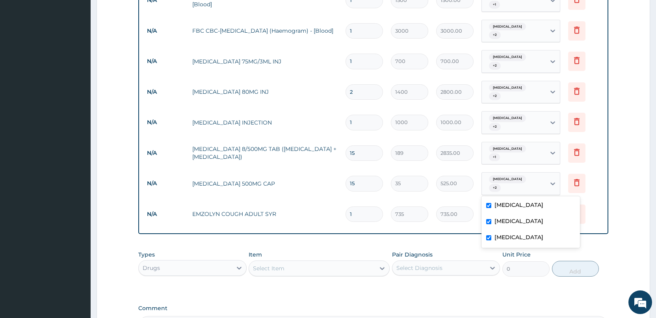
scroll to position [430, 0]
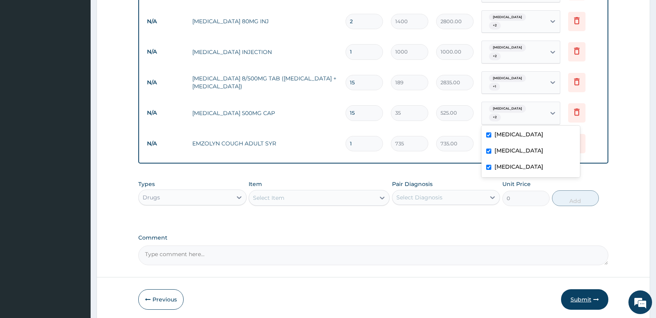
click at [589, 289] on button "Submit" at bounding box center [584, 299] width 47 height 20
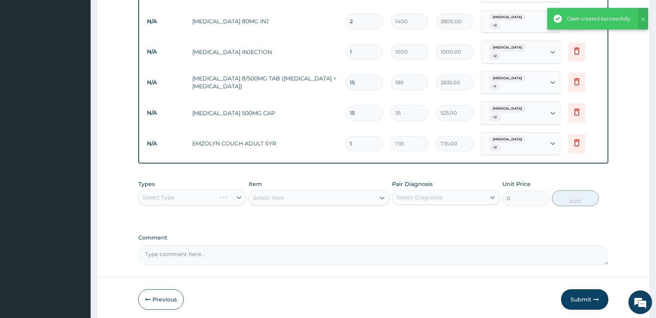
scroll to position [391, 0]
